Goal: Information Seeking & Learning: Learn about a topic

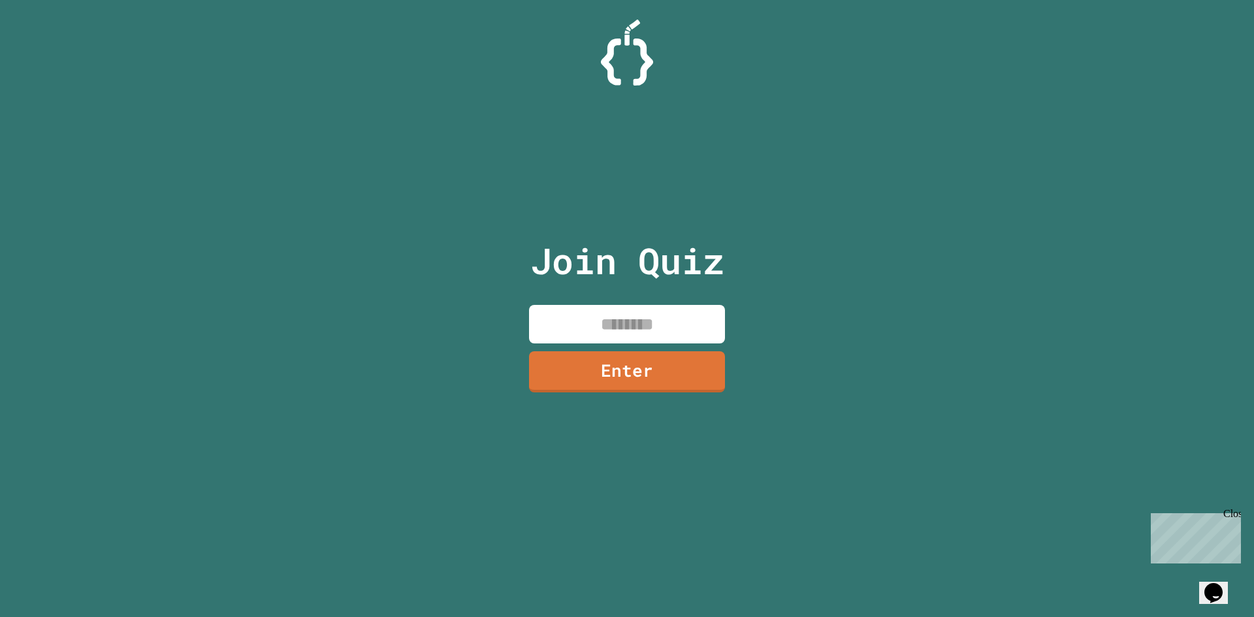
click at [650, 336] on input at bounding box center [627, 324] width 196 height 39
type input "********"
click at [626, 389] on link "Enter" at bounding box center [627, 371] width 196 height 41
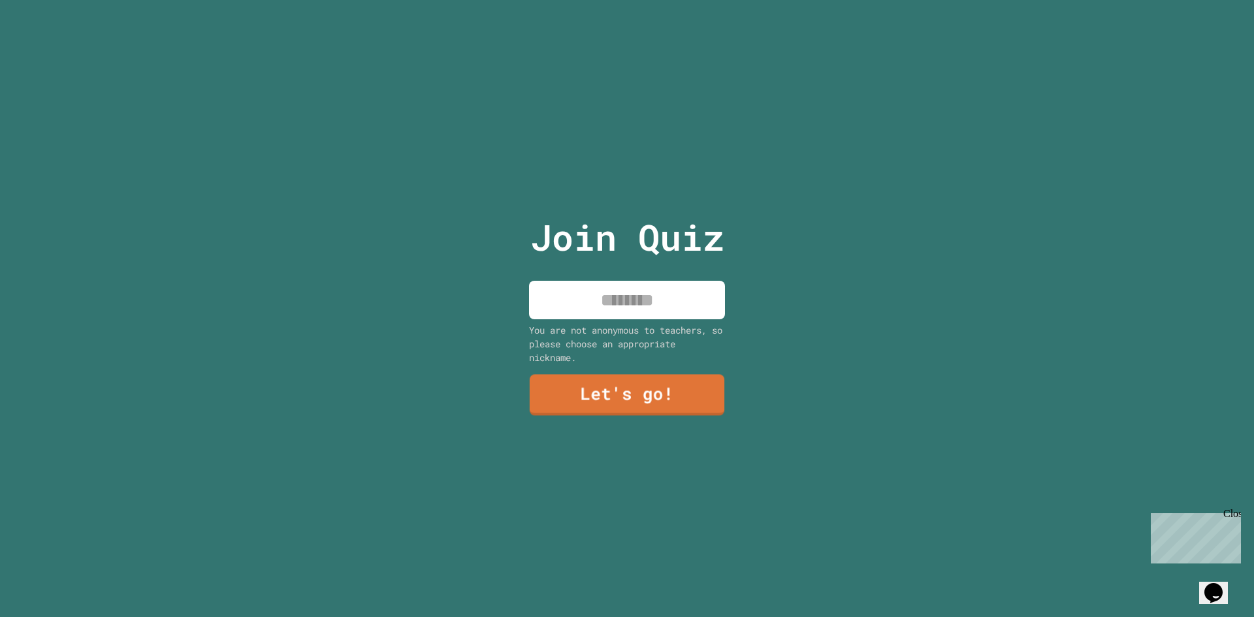
drag, startPoint x: 639, startPoint y: 294, endPoint x: 620, endPoint y: 295, distance: 19.0
click at [620, 295] on input at bounding box center [627, 300] width 196 height 39
type input "*****"
click at [643, 379] on link "Let's go!" at bounding box center [627, 393] width 180 height 43
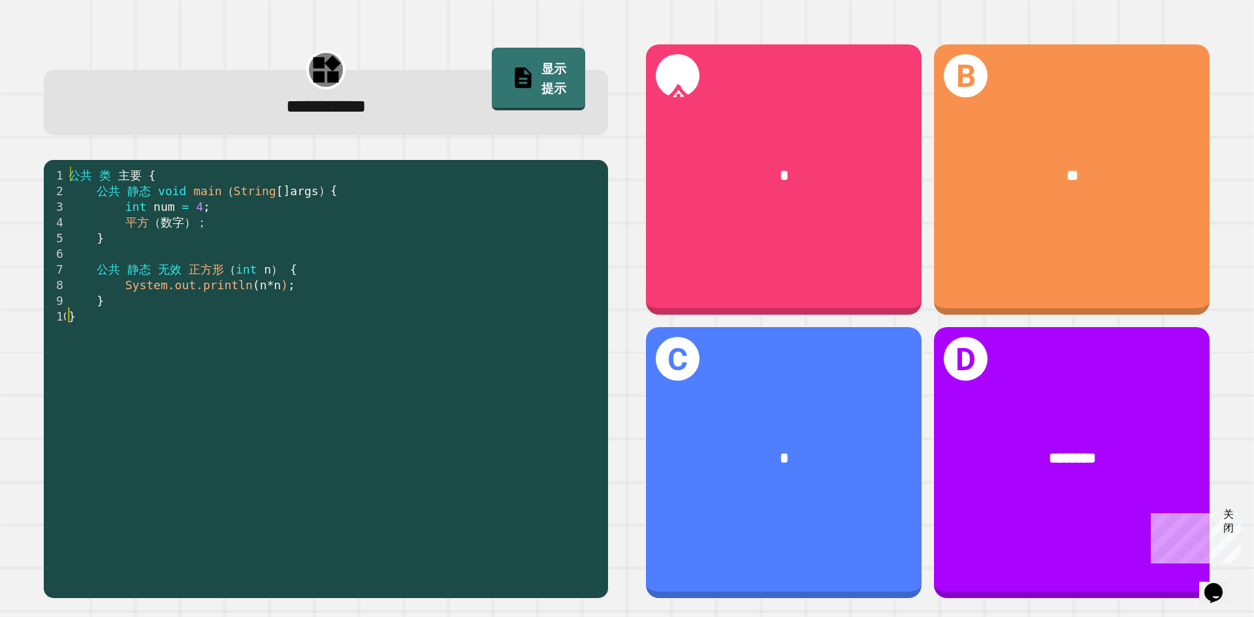
click at [337, 282] on div "公共 类 主要 { 公共 静态 void main （ String [ ] args ） { int num = 4 ; 平方 （ 数字 ） ； } 公共 …" at bounding box center [334, 378] width 536 height 423
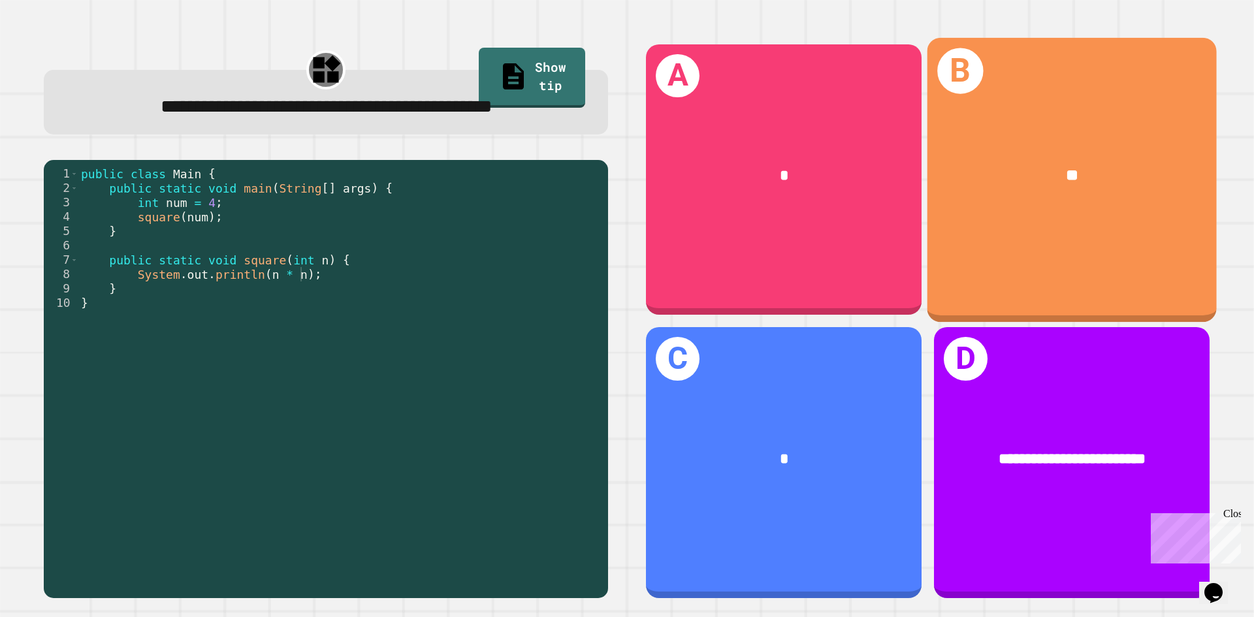
click at [1082, 193] on div "**" at bounding box center [1071, 176] width 289 height 88
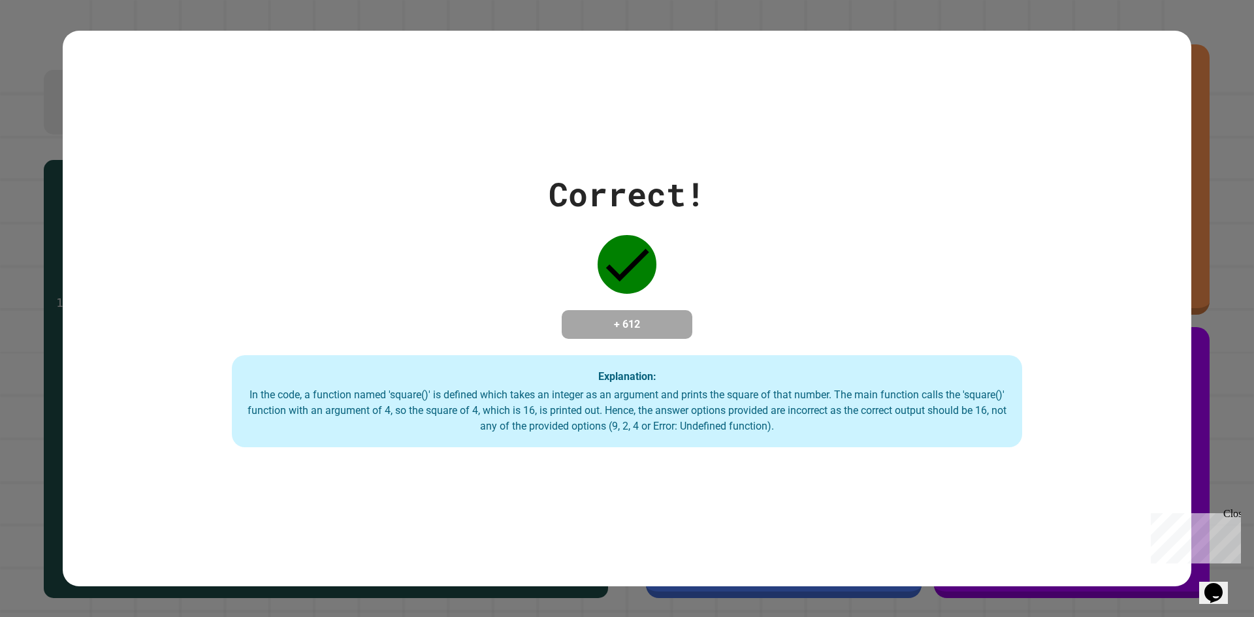
drag, startPoint x: 1253, startPoint y: 5, endPoint x: 675, endPoint y: 364, distance: 680.5
click at [675, 364] on div "Explanation: In the code, a function named 'square()' is defined which takes an…" at bounding box center [627, 401] width 790 height 93
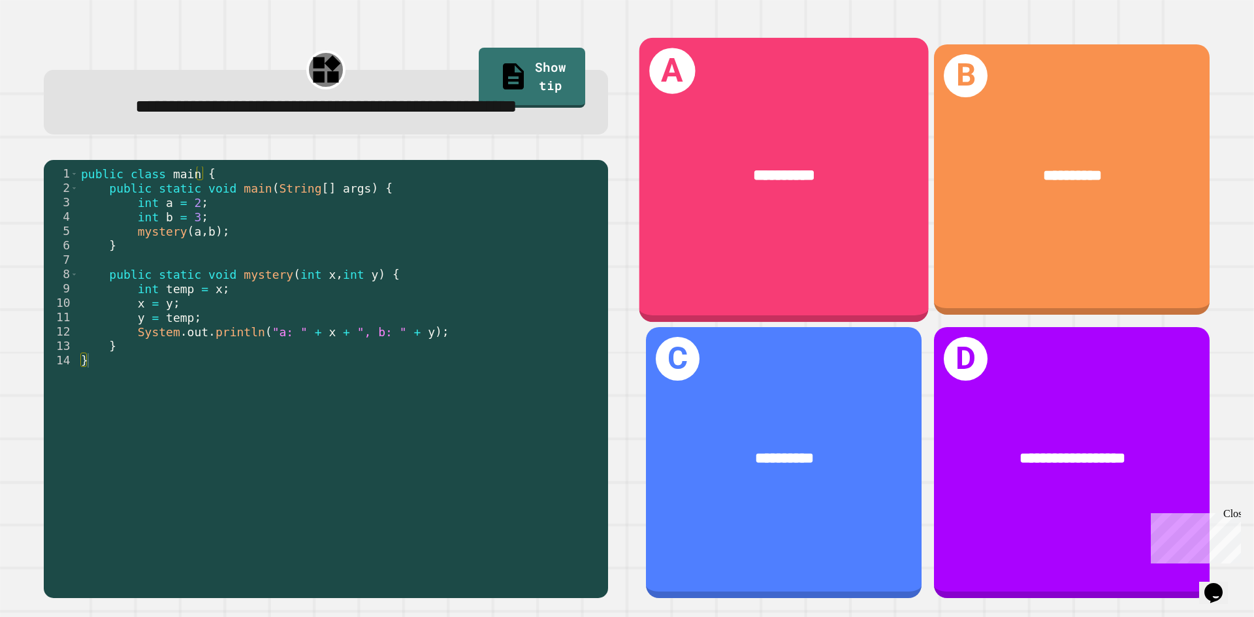
click at [726, 149] on div "**********" at bounding box center [783, 176] width 289 height 88
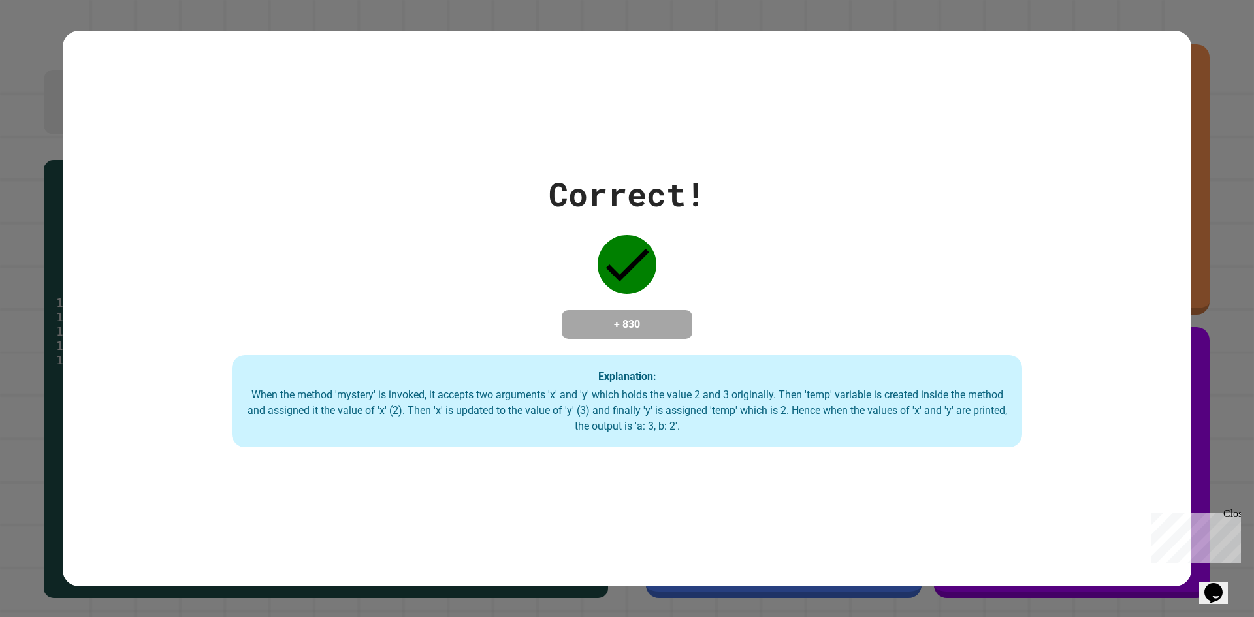
click at [579, 379] on div "Explanation: When the method 'mystery' is invoked, it accepts two arguments 'x'…" at bounding box center [627, 401] width 790 height 93
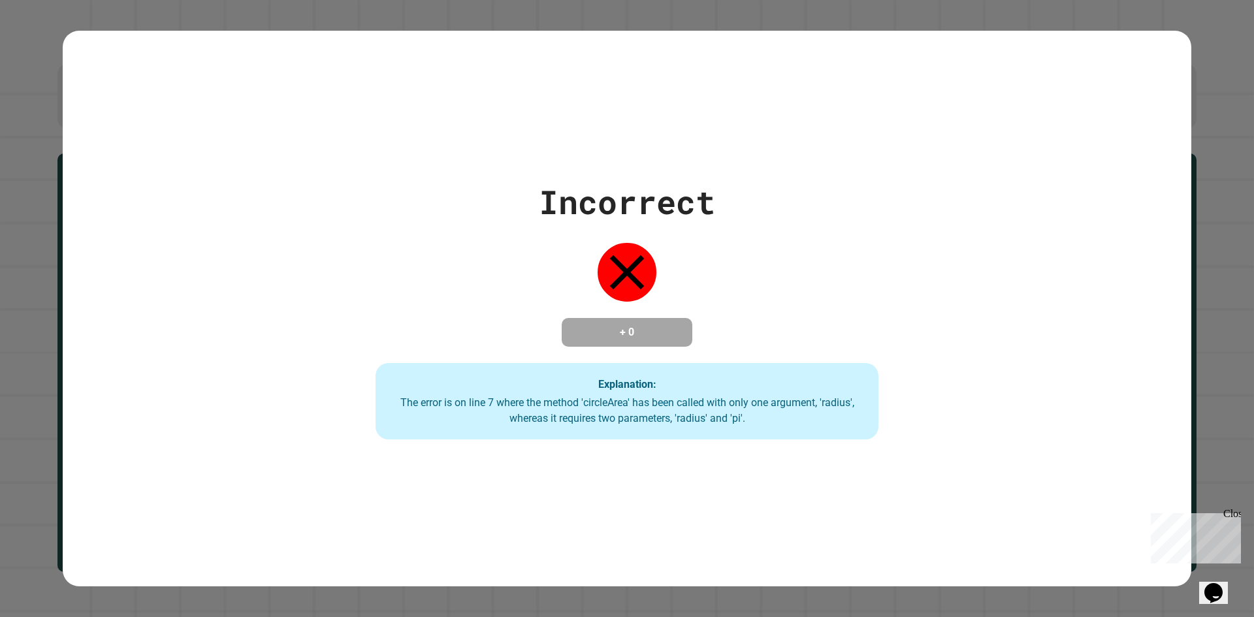
click at [1206, 245] on div "Incorrect + 0 Explanation: The error is on line 7 where the method 'circleArea'…" at bounding box center [627, 308] width 1254 height 617
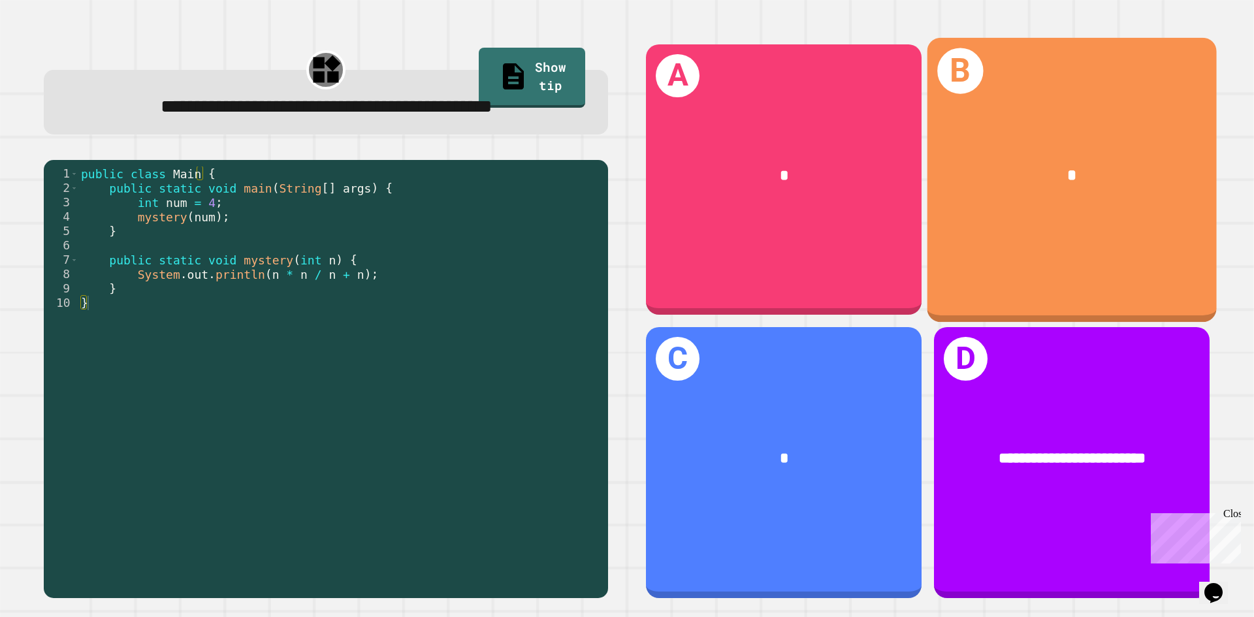
click at [1152, 165] on div "*" at bounding box center [1071, 176] width 225 height 24
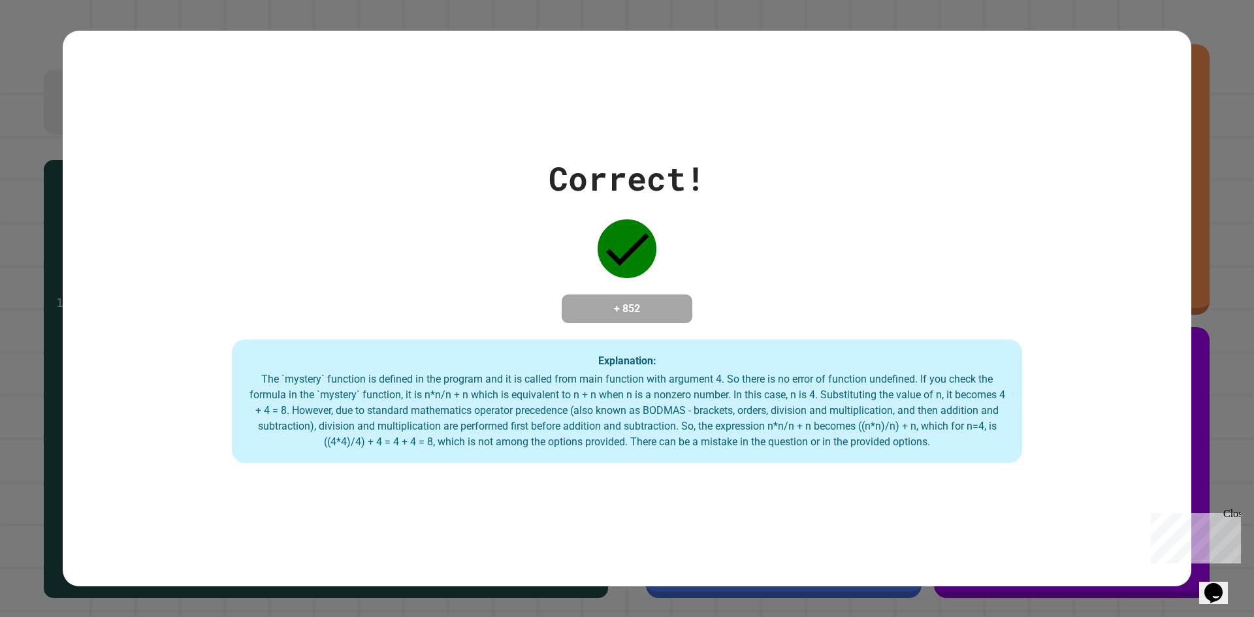
click at [1217, 128] on div "Correct! + 852 Explanation: The `mystery` function is defined in the program an…" at bounding box center [627, 308] width 1254 height 617
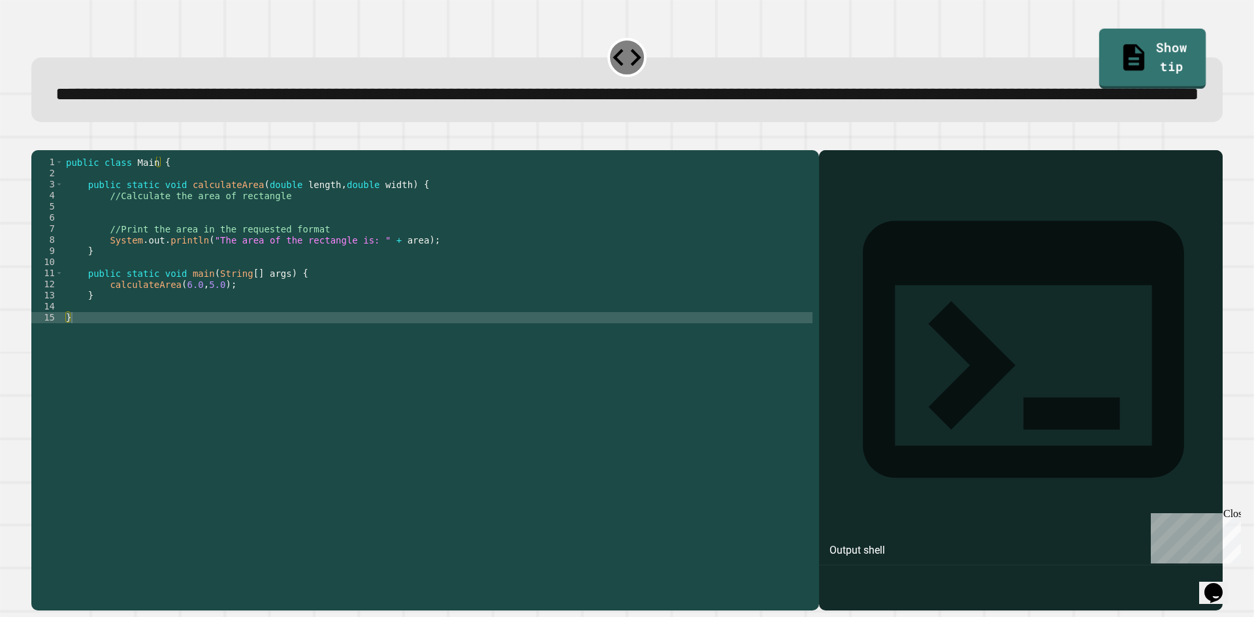
click at [1117, 53] on link "Show tip" at bounding box center [1152, 59] width 107 height 61
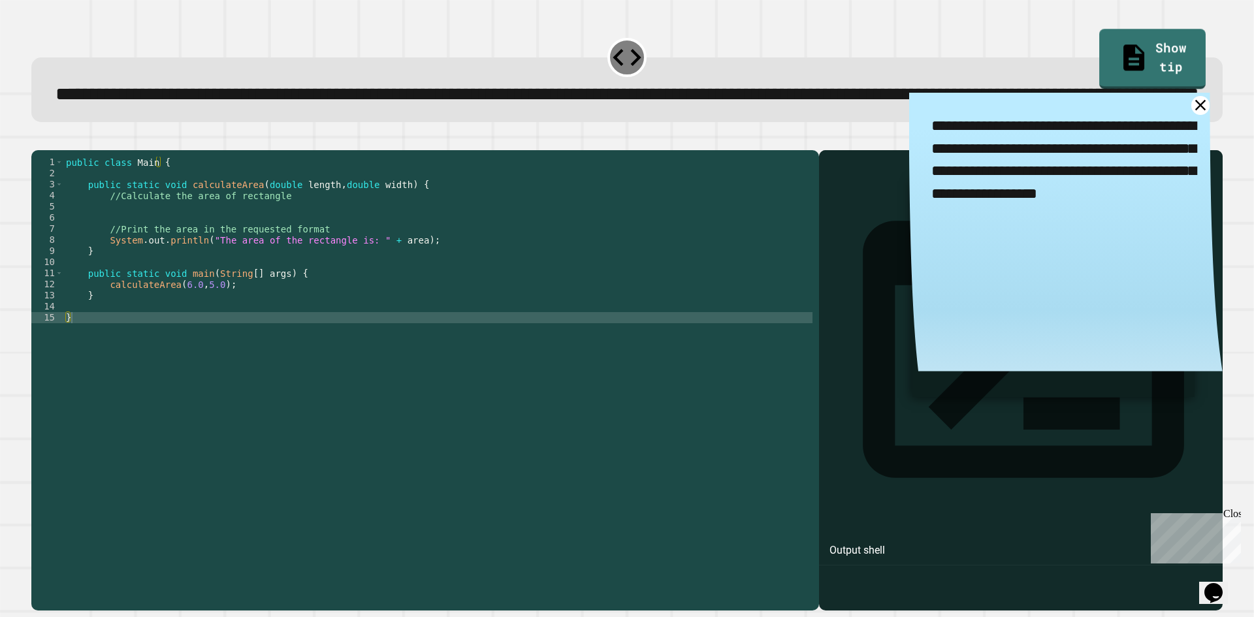
click at [1191, 115] on link at bounding box center [1200, 105] width 19 height 19
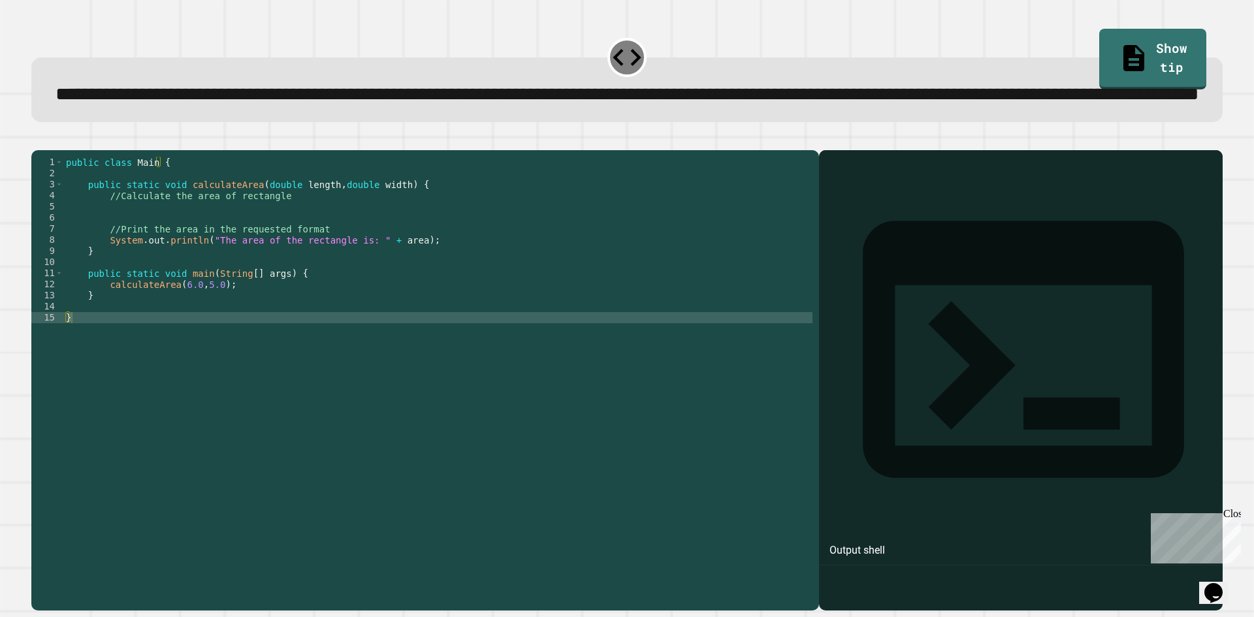
click at [1016, 232] on div "Output shell" at bounding box center [1021, 357] width 404 height 415
drag, startPoint x: 956, startPoint y: 279, endPoint x: 716, endPoint y: 434, distance: 285.7
click at [726, 433] on div "1 2 3 4 5 6 7 8 9 10 11 12 13 14 15 public class Main { public static void calc…" at bounding box center [626, 380] width 1191 height 460
click at [38, 140] on icon "button" at bounding box center [38, 140] width 0 height 0
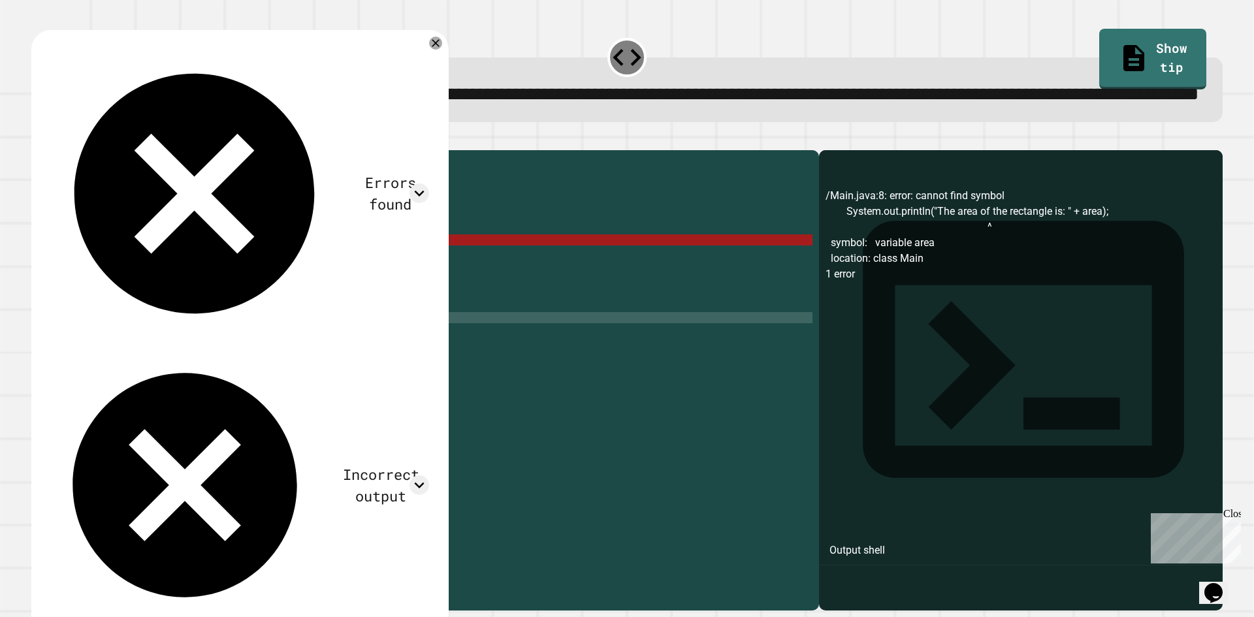
click at [513, 249] on div "public class Main { public static void calculateArea ( double length , double w…" at bounding box center [437, 351] width 749 height 389
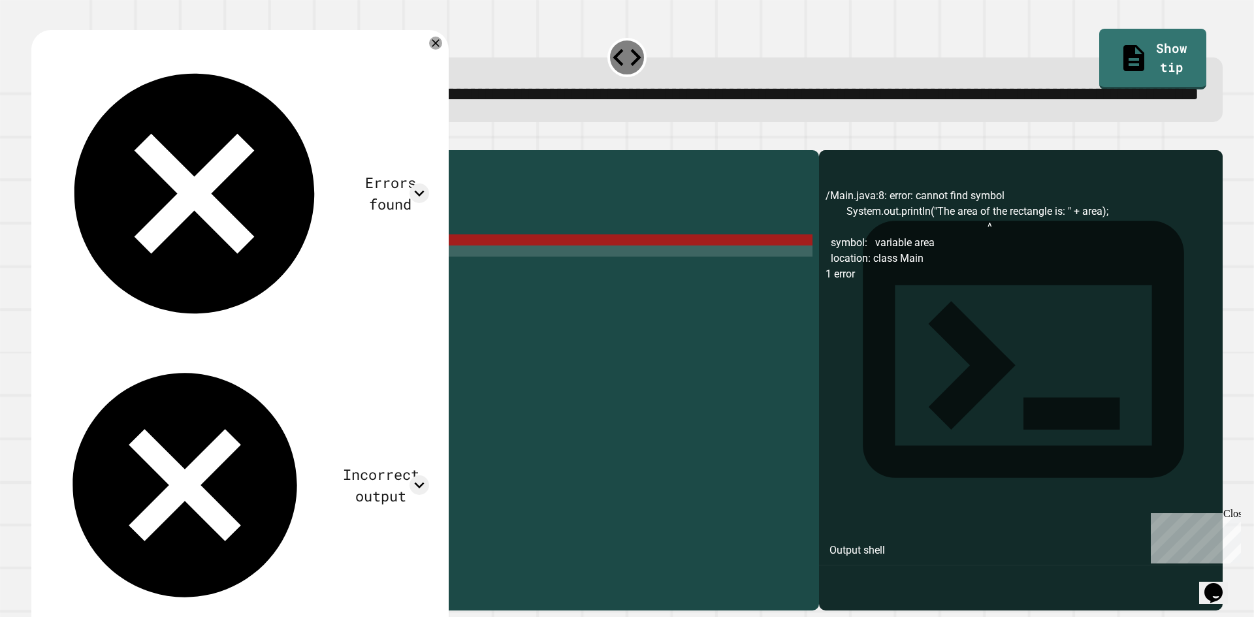
click at [505, 295] on div "public class Main { public static void calculateArea ( double length , double w…" at bounding box center [437, 351] width 749 height 389
click at [502, 276] on div "public class Main { public static void calculateArea ( double length , double w…" at bounding box center [437, 351] width 749 height 389
click at [493, 294] on div "public class Main { public static void calculateArea ( double length , double w…" at bounding box center [437, 351] width 749 height 389
click at [493, 266] on div "public class Main { public static void calculateArea ( double length , double w…" at bounding box center [437, 351] width 749 height 389
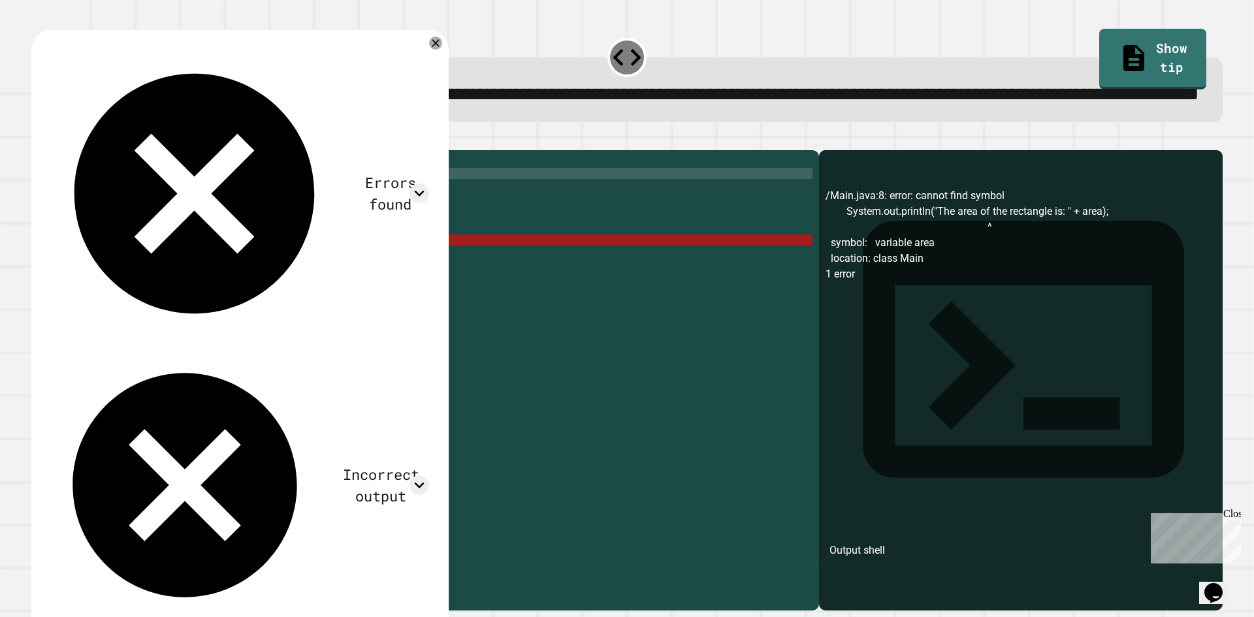
click at [505, 229] on div "public class Main { public static void calculateArea ( double length , double w…" at bounding box center [437, 351] width 749 height 389
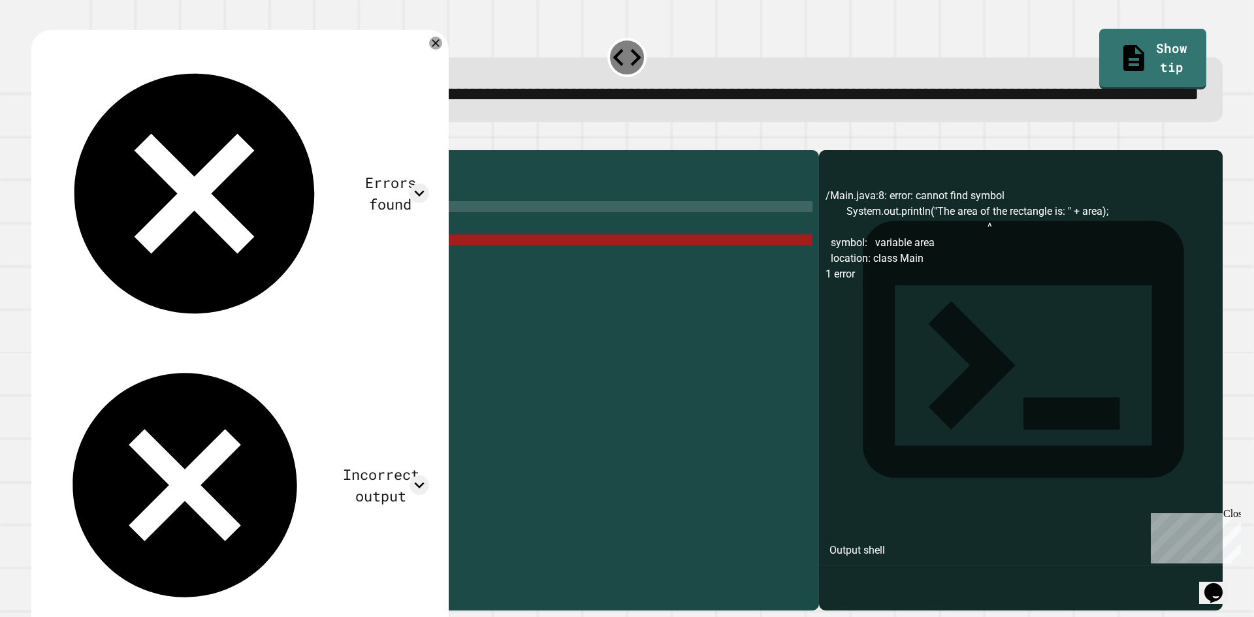
click at [495, 261] on div "public class Main { public static void calculateArea ( double length , double w…" at bounding box center [437, 351] width 749 height 389
click at [487, 289] on div "public class Main { public static void calculateArea ( double length , double w…" at bounding box center [437, 351] width 749 height 389
click at [462, 315] on div "public class Main { public static void calculateArea ( double length , double w…" at bounding box center [437, 351] width 749 height 389
click at [423, 338] on div "public class Main { public static void calculateArea ( double length , double w…" at bounding box center [437, 351] width 749 height 389
click at [141, 263] on div "public class Main { public static void calculateArea ( double length , double w…" at bounding box center [437, 351] width 749 height 389
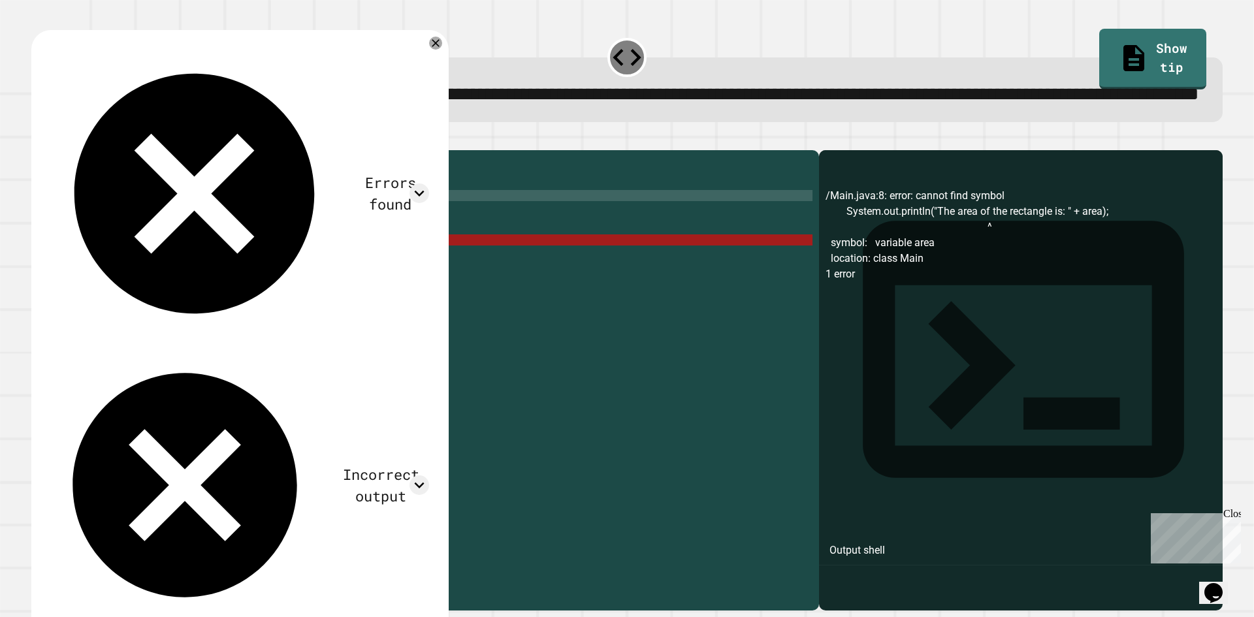
click at [441, 249] on div "public class Main { public static void calculateArea ( double length , double w…" at bounding box center [437, 351] width 749 height 389
click at [672, 261] on div "public class Main { public static void calculateArea ( double length , double w…" at bounding box center [437, 351] width 749 height 389
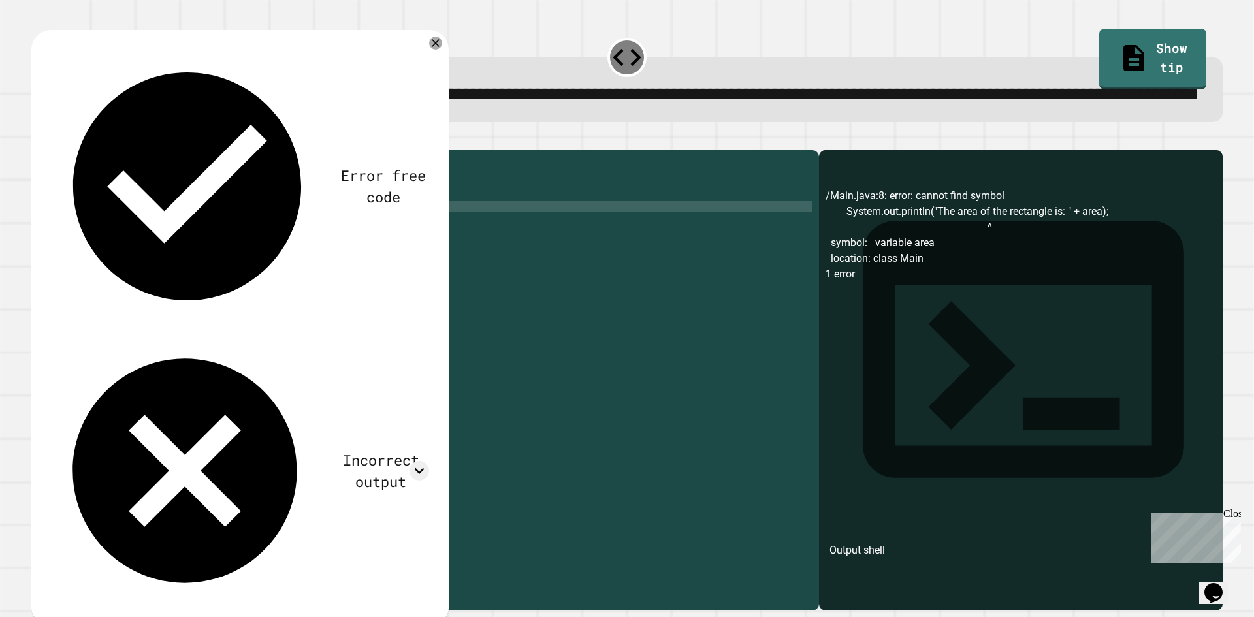
scroll to position [0, 10]
click at [38, 140] on icon "button" at bounding box center [38, 140] width 0 height 0
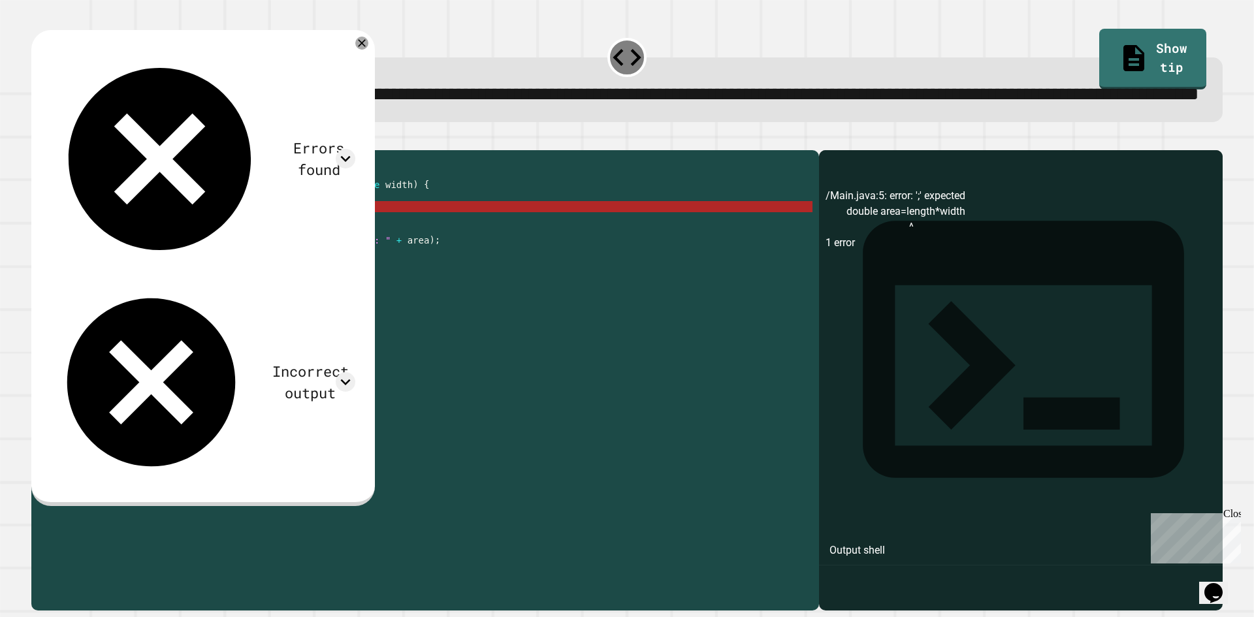
click at [167, 254] on div "public class Main { public static void calculateArea ( double length , double w…" at bounding box center [437, 351] width 749 height 389
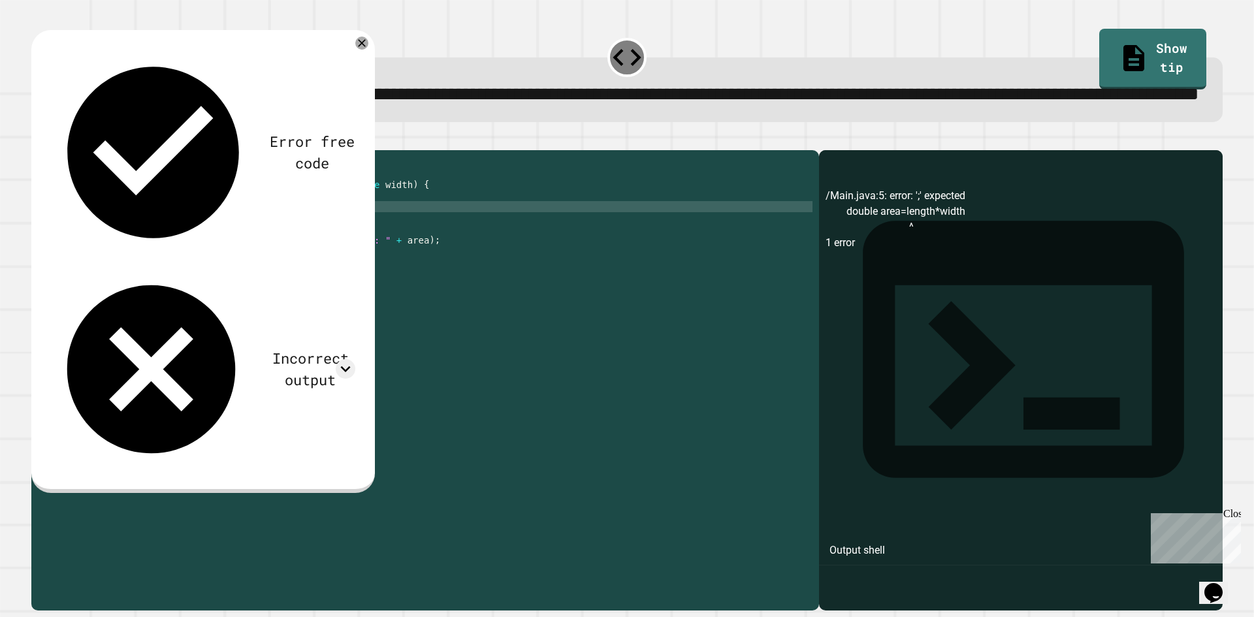
scroll to position [0, 7]
click at [202, 256] on div "public class Main { public static void calculateArea ( double length , double w…" at bounding box center [437, 351] width 749 height 389
click at [210, 258] on div "public class Main { public static void calculateArea ( double length , double w…" at bounding box center [437, 351] width 749 height 389
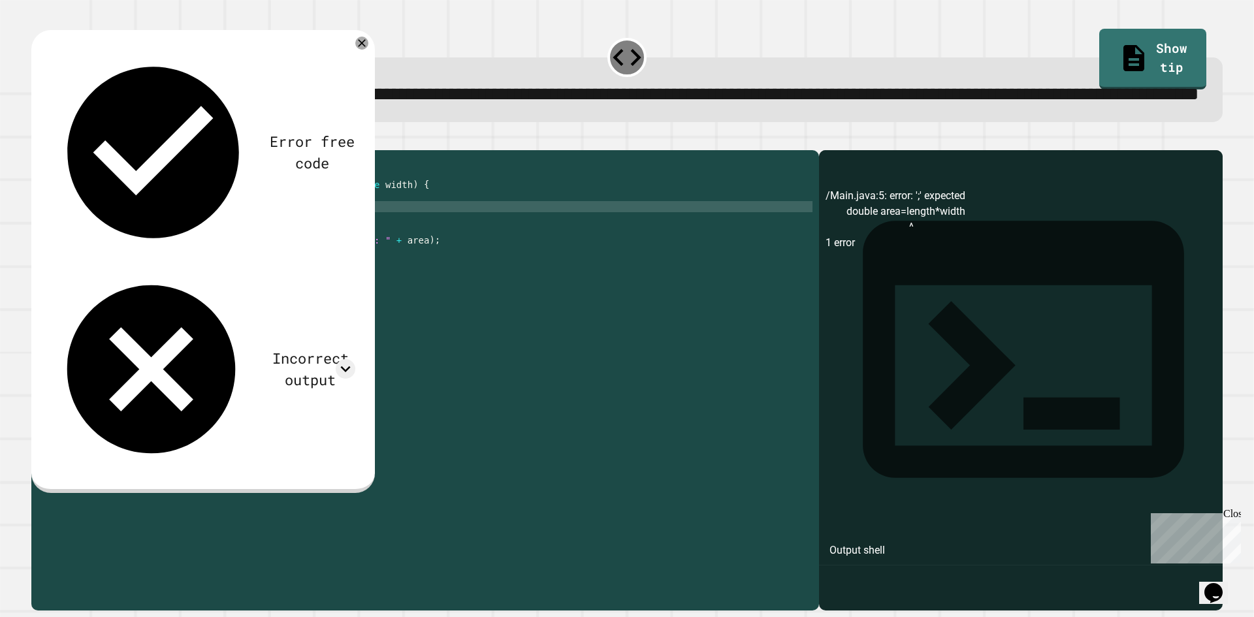
click at [158, 257] on div "public class Main { public static void calculateArea ( double length , double w…" at bounding box center [437, 351] width 749 height 389
click at [160, 257] on div "public class Main { public static void calculateArea ( double length , double w…" at bounding box center [437, 351] width 749 height 389
click at [38, 140] on icon "button" at bounding box center [38, 140] width 0 height 0
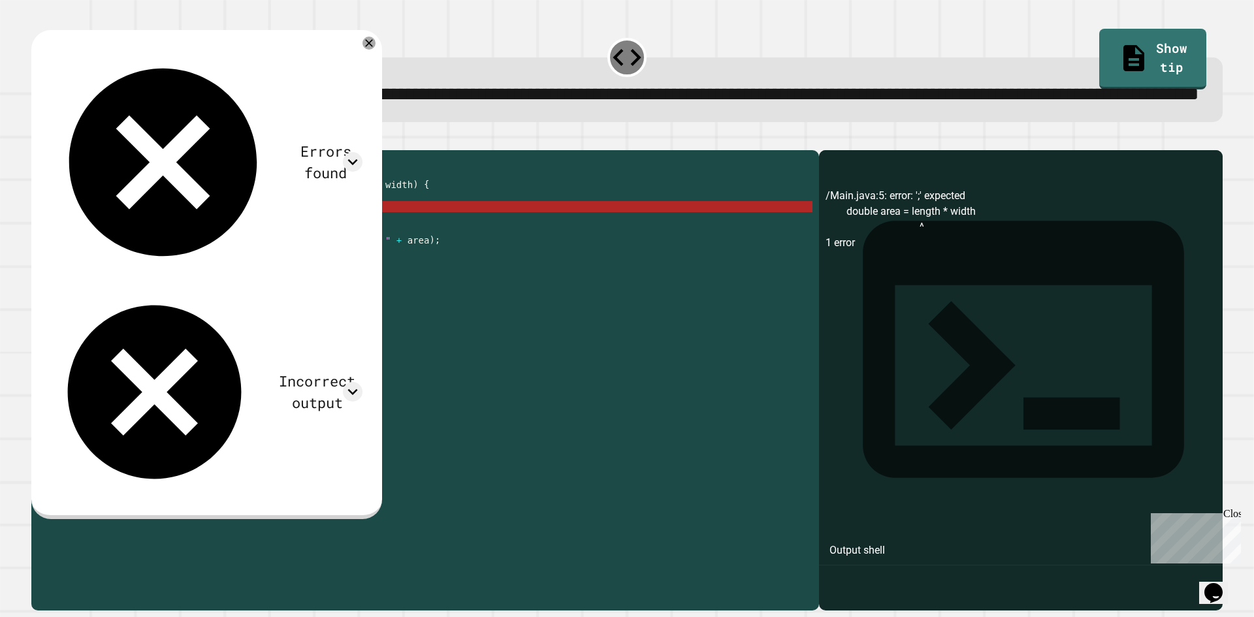
drag, startPoint x: 172, startPoint y: 259, endPoint x: 215, endPoint y: 253, distance: 43.6
click at [172, 259] on div "public class Main { public static void calculateArea ( double length , double w…" at bounding box center [437, 351] width 749 height 389
click at [315, 254] on div "public class Main { public static void calculateArea ( double length , double w…" at bounding box center [437, 351] width 749 height 389
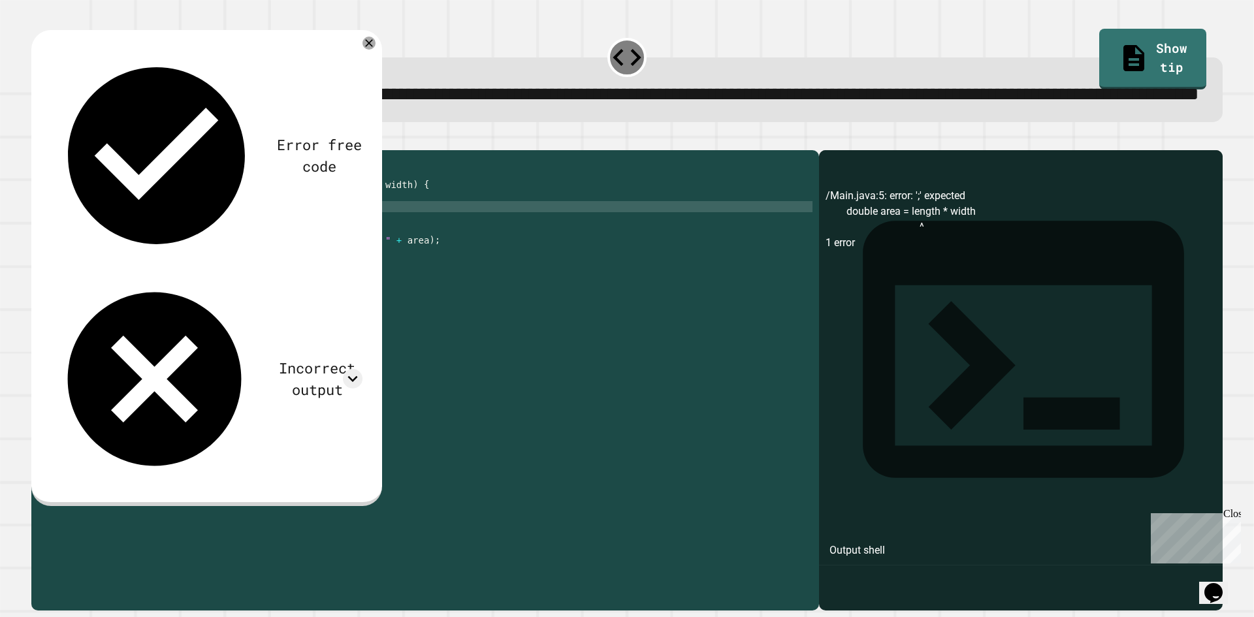
type textarea "**********"
click at [38, 140] on icon "button" at bounding box center [38, 140] width 0 height 0
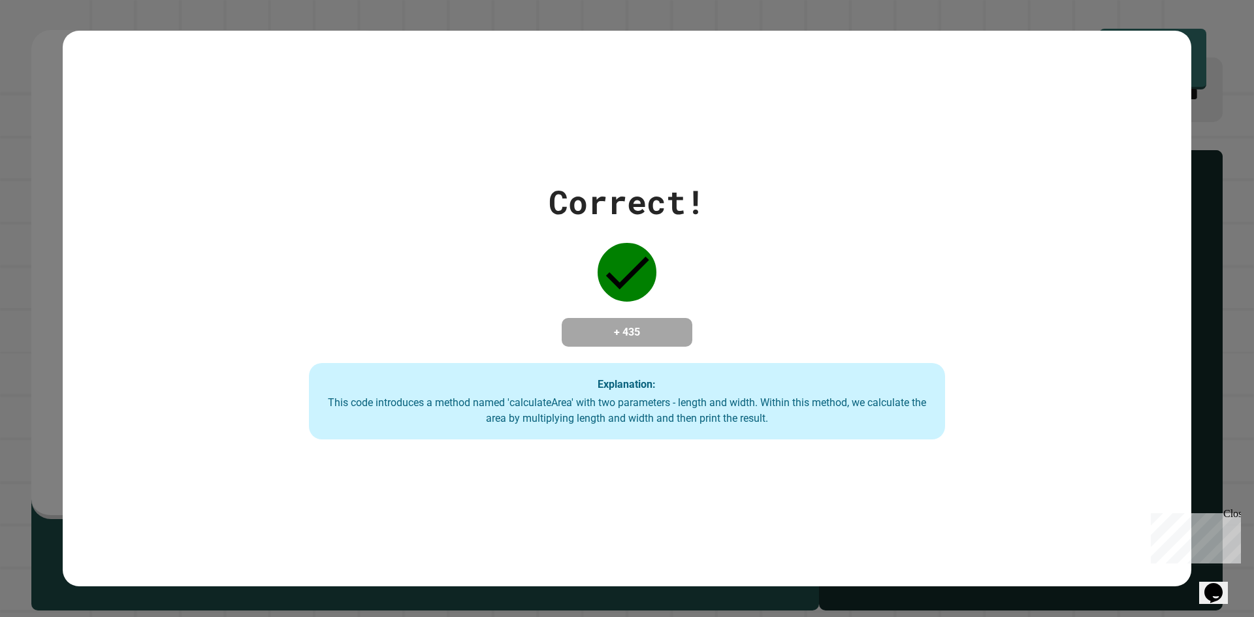
drag, startPoint x: 1223, startPoint y: 106, endPoint x: 1213, endPoint y: 85, distance: 23.1
click at [1222, 104] on div "Correct! + 435 Explanation: This code introduces a method named 'calculateArea'…" at bounding box center [627, 308] width 1254 height 617
drag, startPoint x: 2333, startPoint y: 1012, endPoint x: 1193, endPoint y: 513, distance: 1244.7
click at [1237, 515] on div "Close" at bounding box center [1231, 516] width 16 height 16
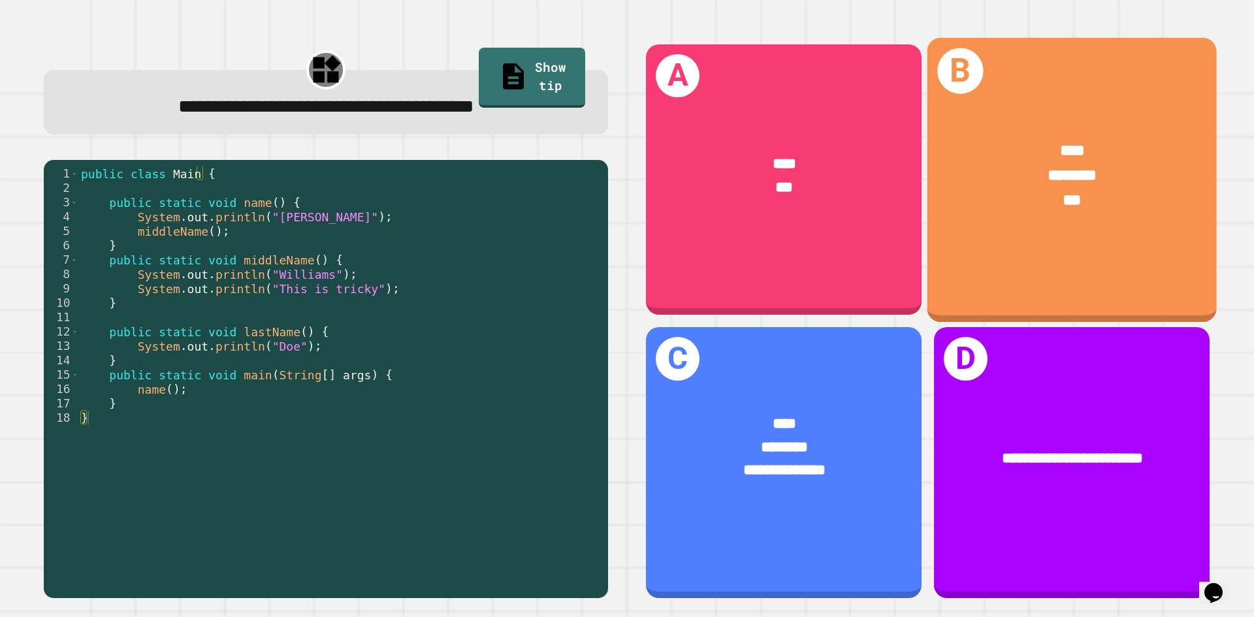
click at [1068, 238] on div "**** ******** ***" at bounding box center [1071, 176] width 289 height 136
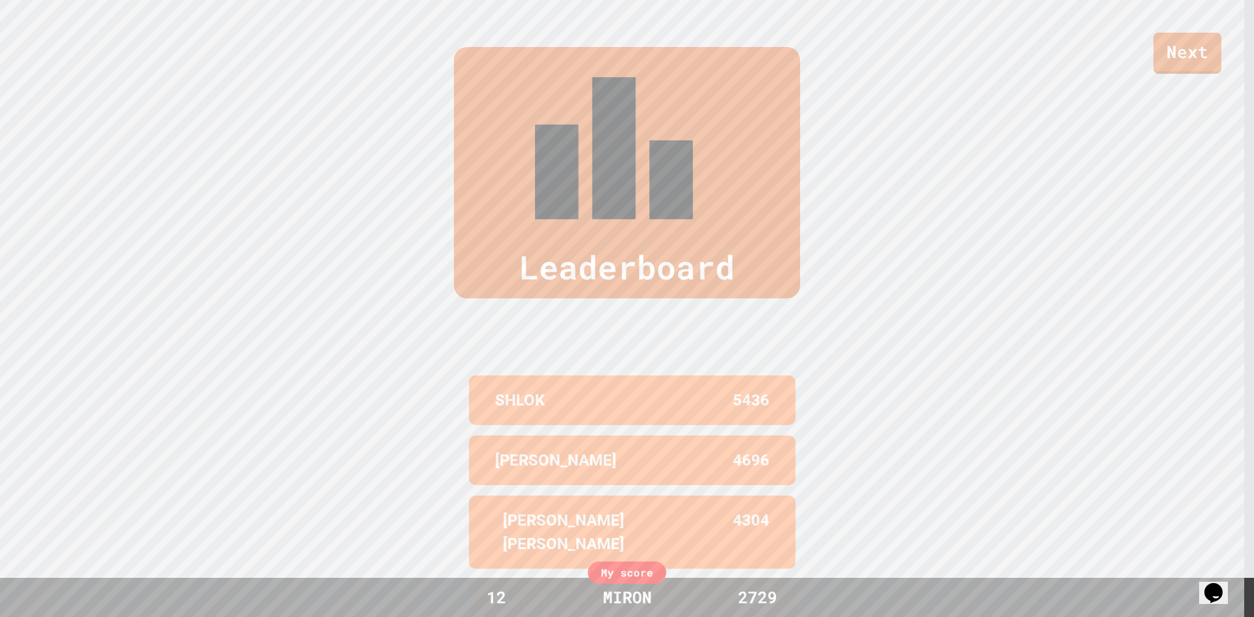
scroll to position [231, 0]
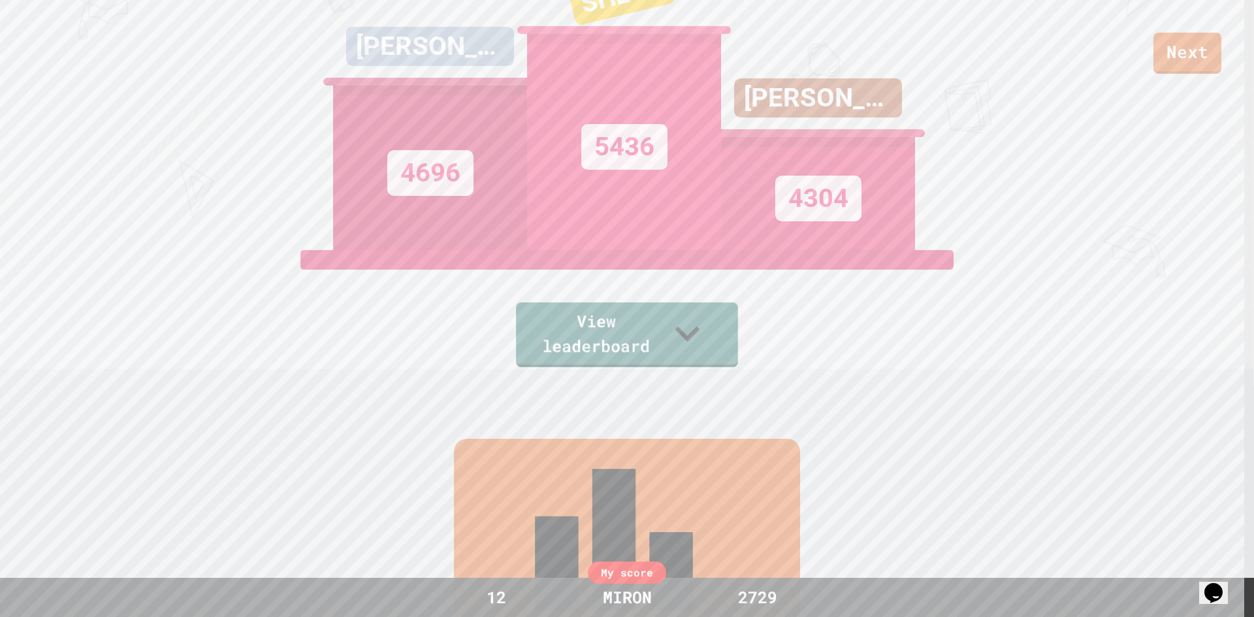
click at [605, 304] on div "View leaderboard" at bounding box center [627, 308] width 222 height 117
click at [602, 336] on link "View leaderboard" at bounding box center [627, 332] width 199 height 68
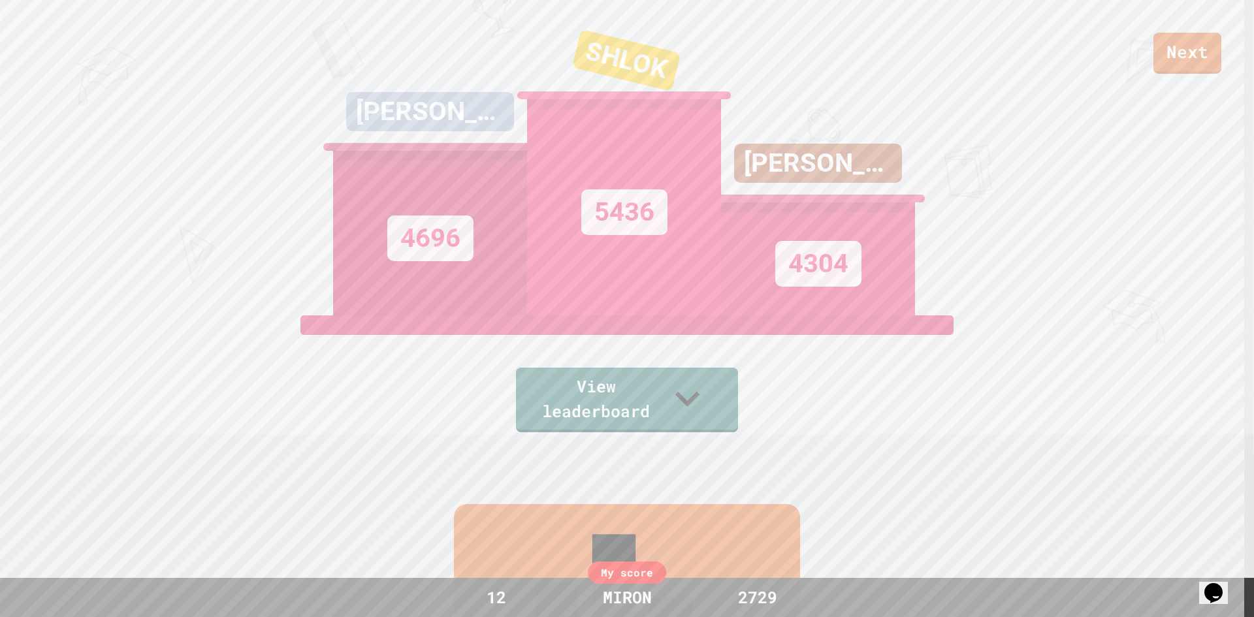
scroll to position [35, 0]
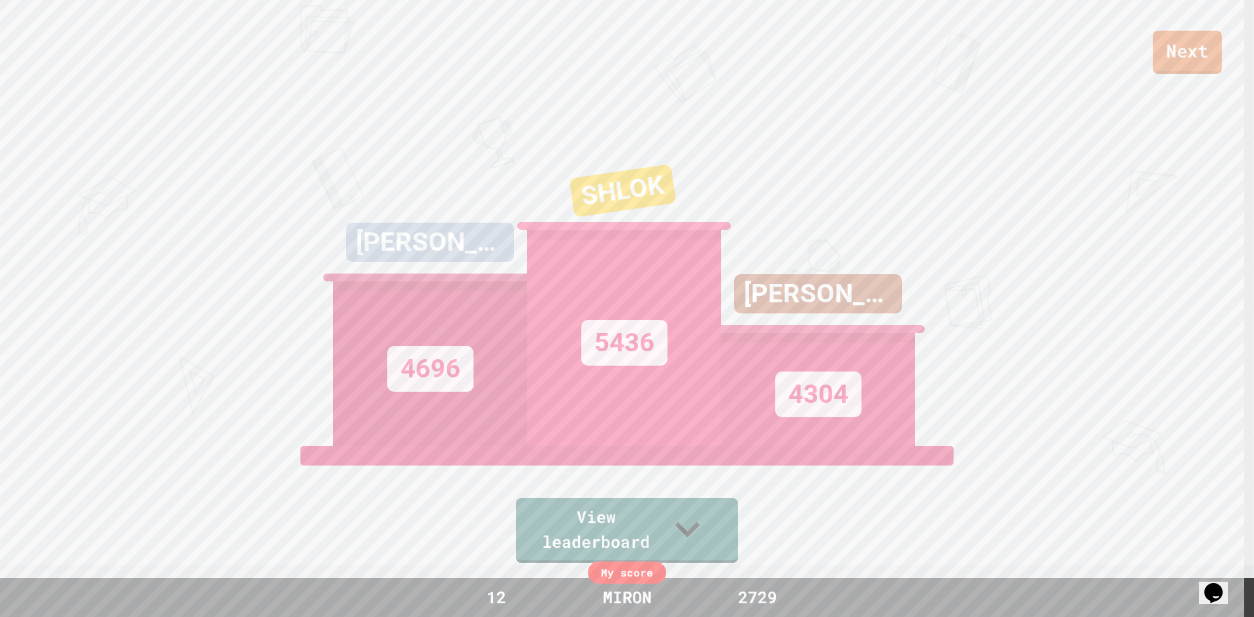
click at [1159, 61] on link "Next" at bounding box center [1187, 52] width 69 height 43
click at [600, 573] on link "New View report" at bounding box center [626, 559] width 170 height 78
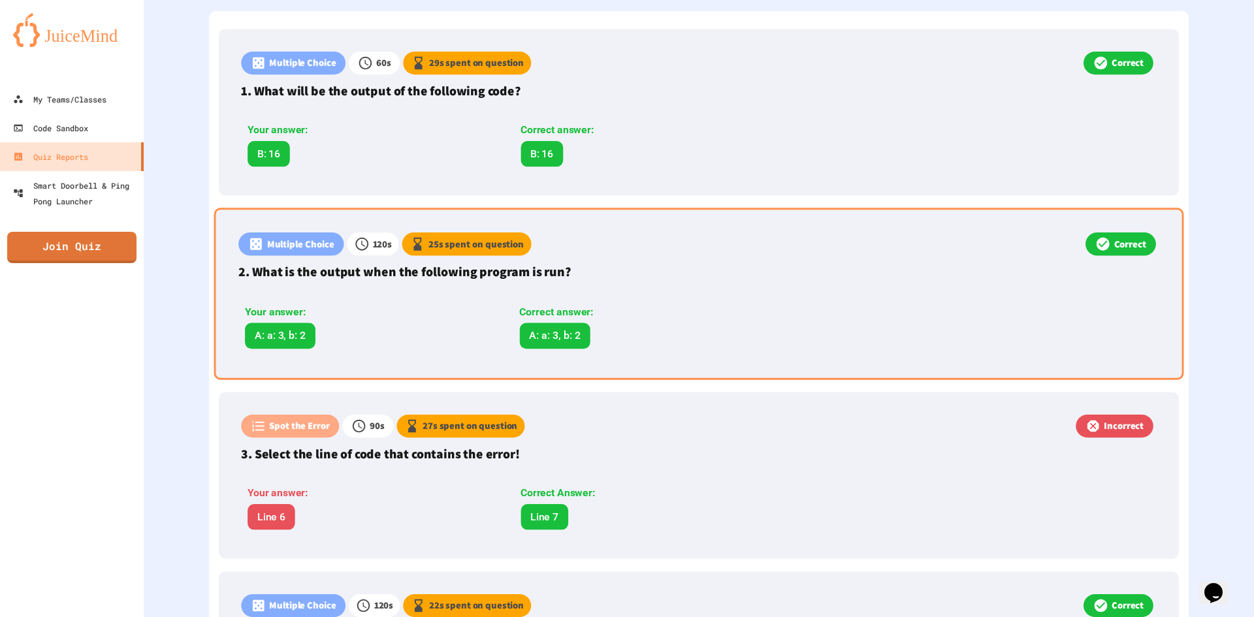
scroll to position [718, 0]
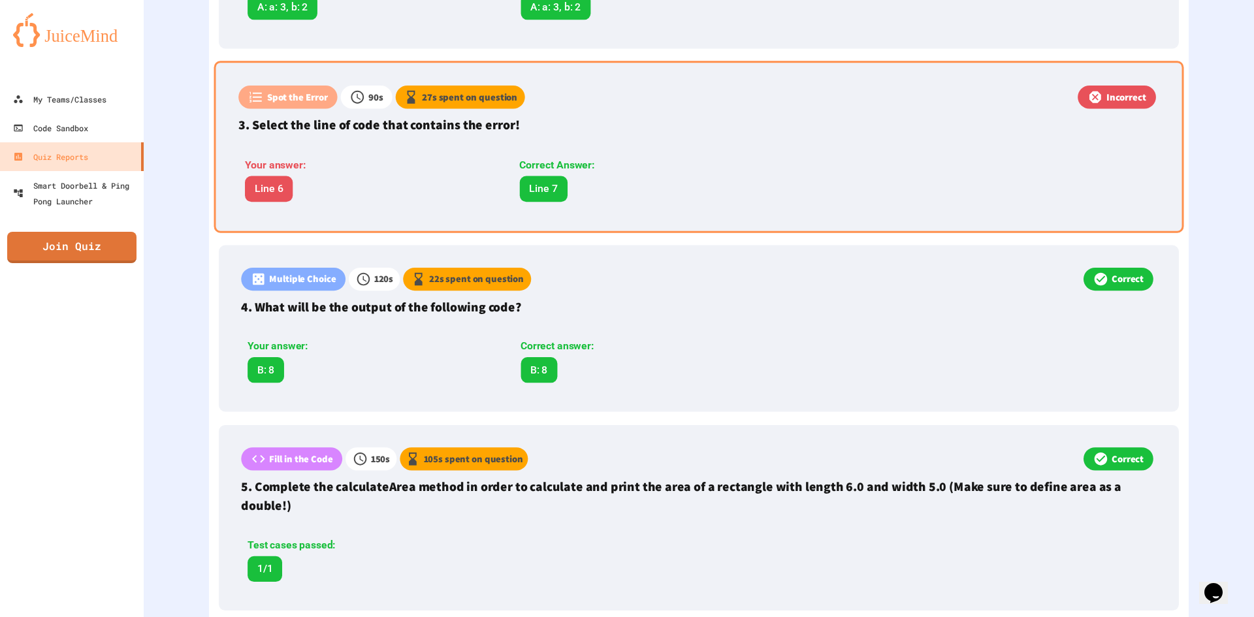
click at [417, 228] on div "Spot the Error 90 s 27 s spent on question Incorrect 3. Select the line of code…" at bounding box center [699, 147] width 970 height 172
